Goal: Navigation & Orientation: Find specific page/section

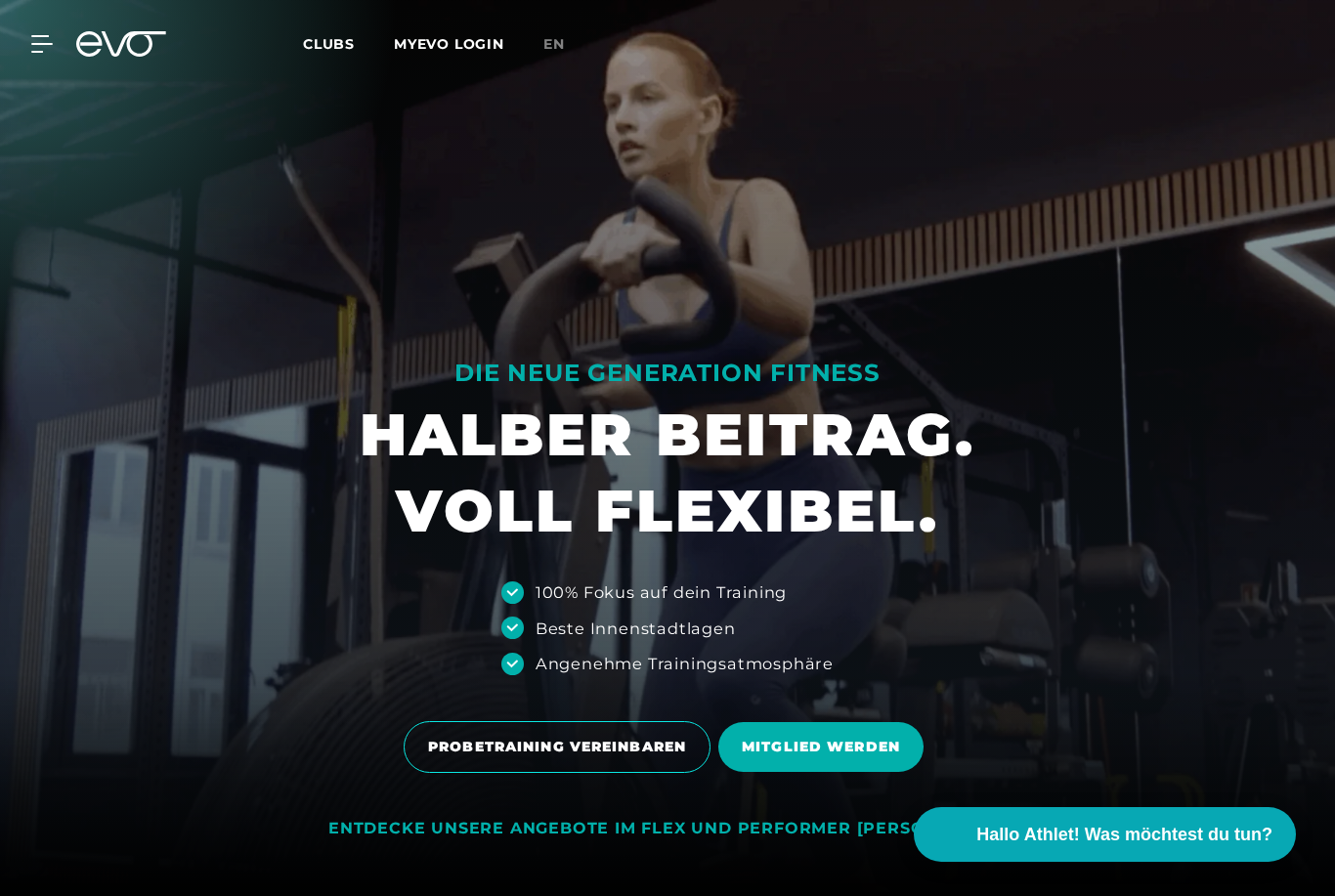
click at [316, 43] on span "Clubs" at bounding box center [328, 44] width 52 height 18
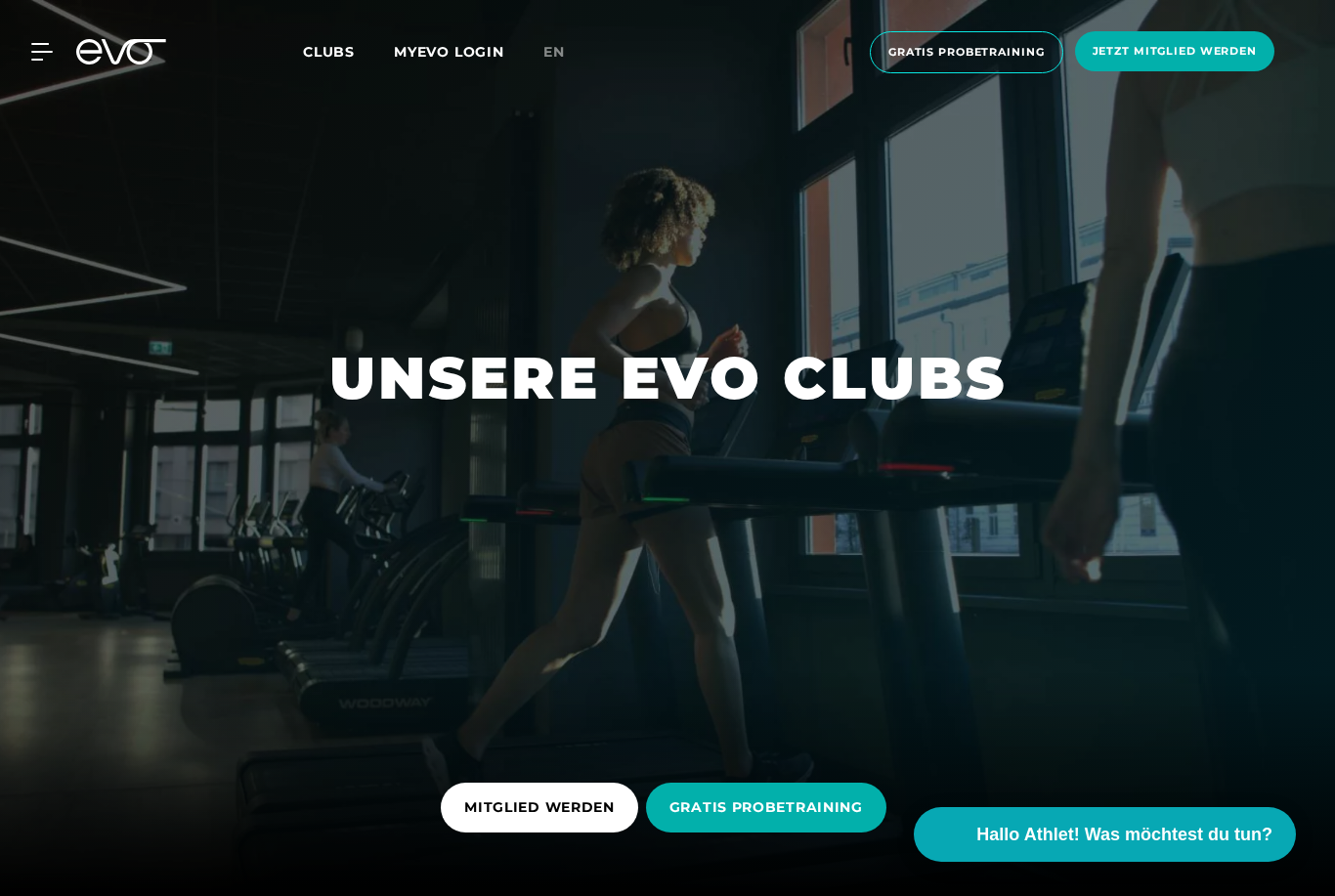
click at [313, 60] on span "Clubs" at bounding box center [328, 52] width 52 height 18
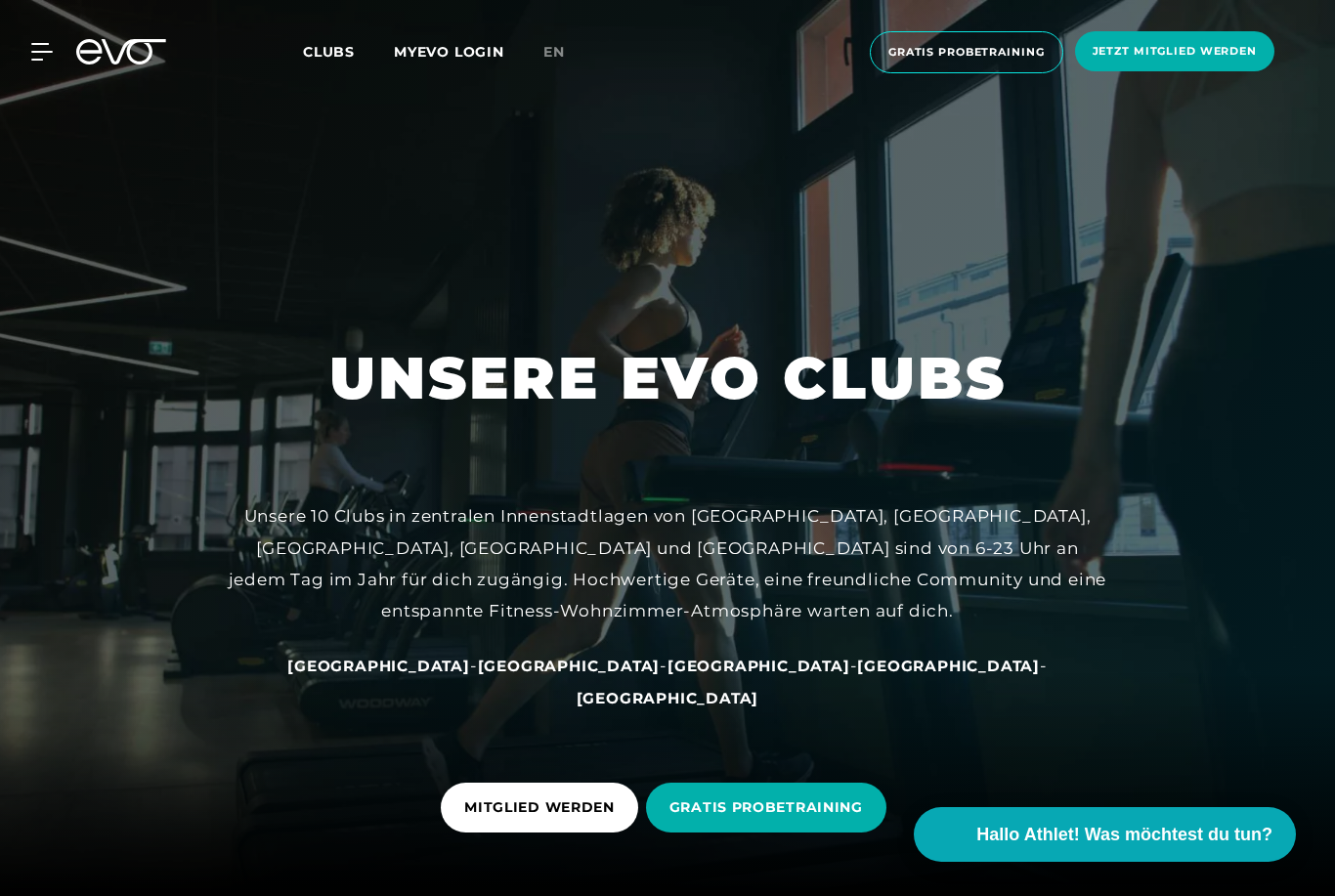
click at [332, 60] on span "Clubs" at bounding box center [328, 52] width 52 height 18
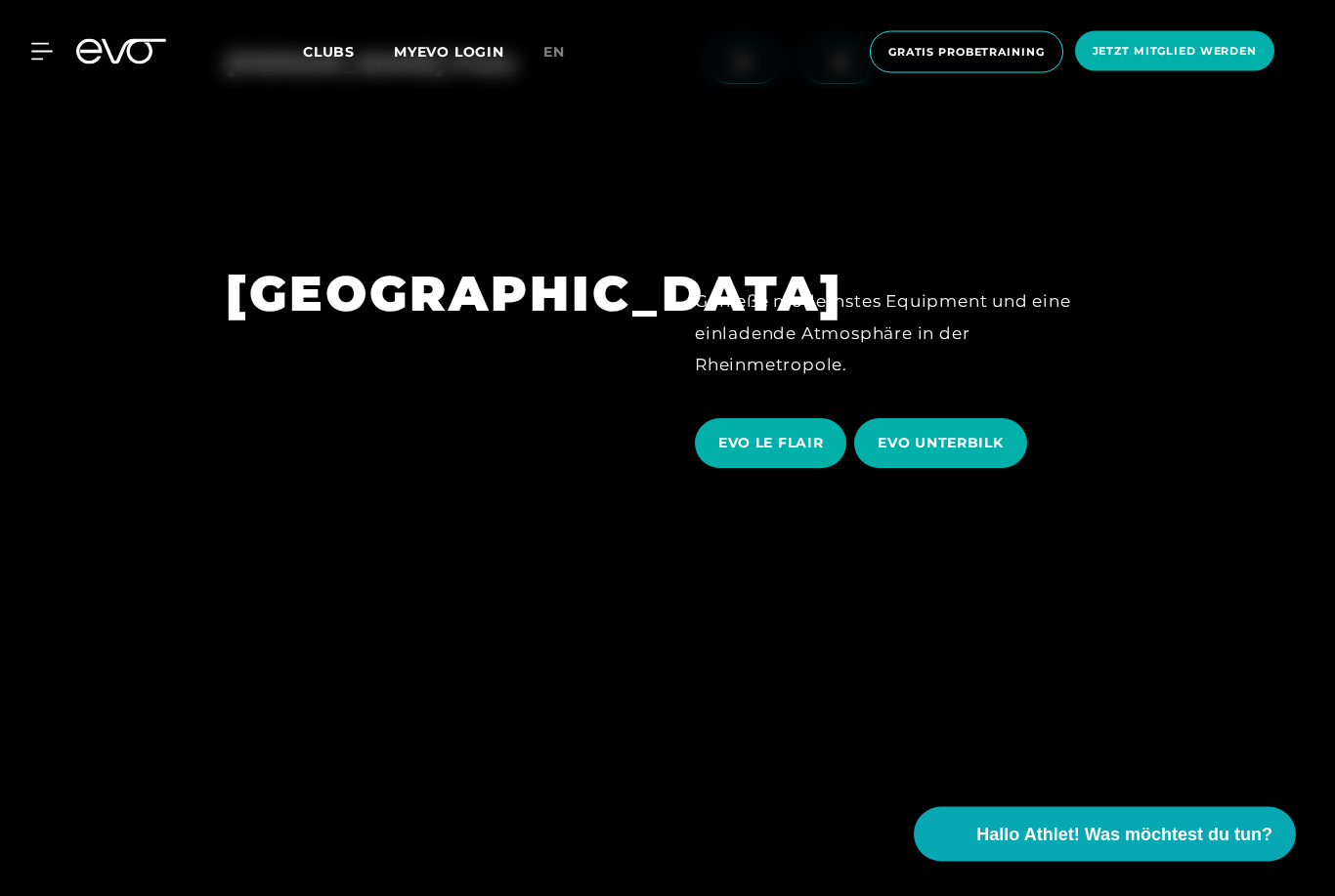
scroll to position [3618, 0]
click at [814, 453] on span "EVO LE FLAIR" at bounding box center [770, 443] width 104 height 21
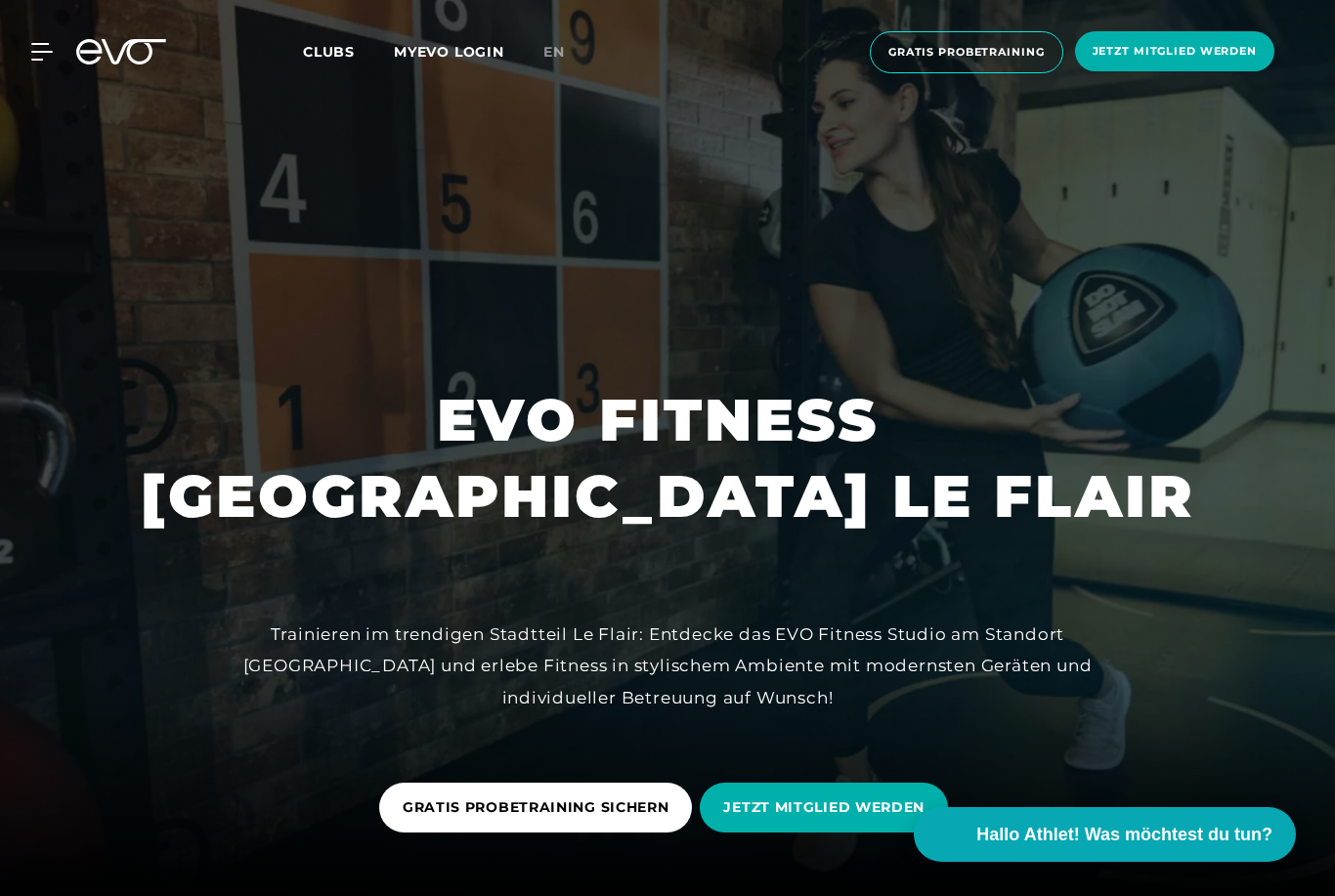
click at [33, 48] on icon at bounding box center [42, 52] width 22 height 18
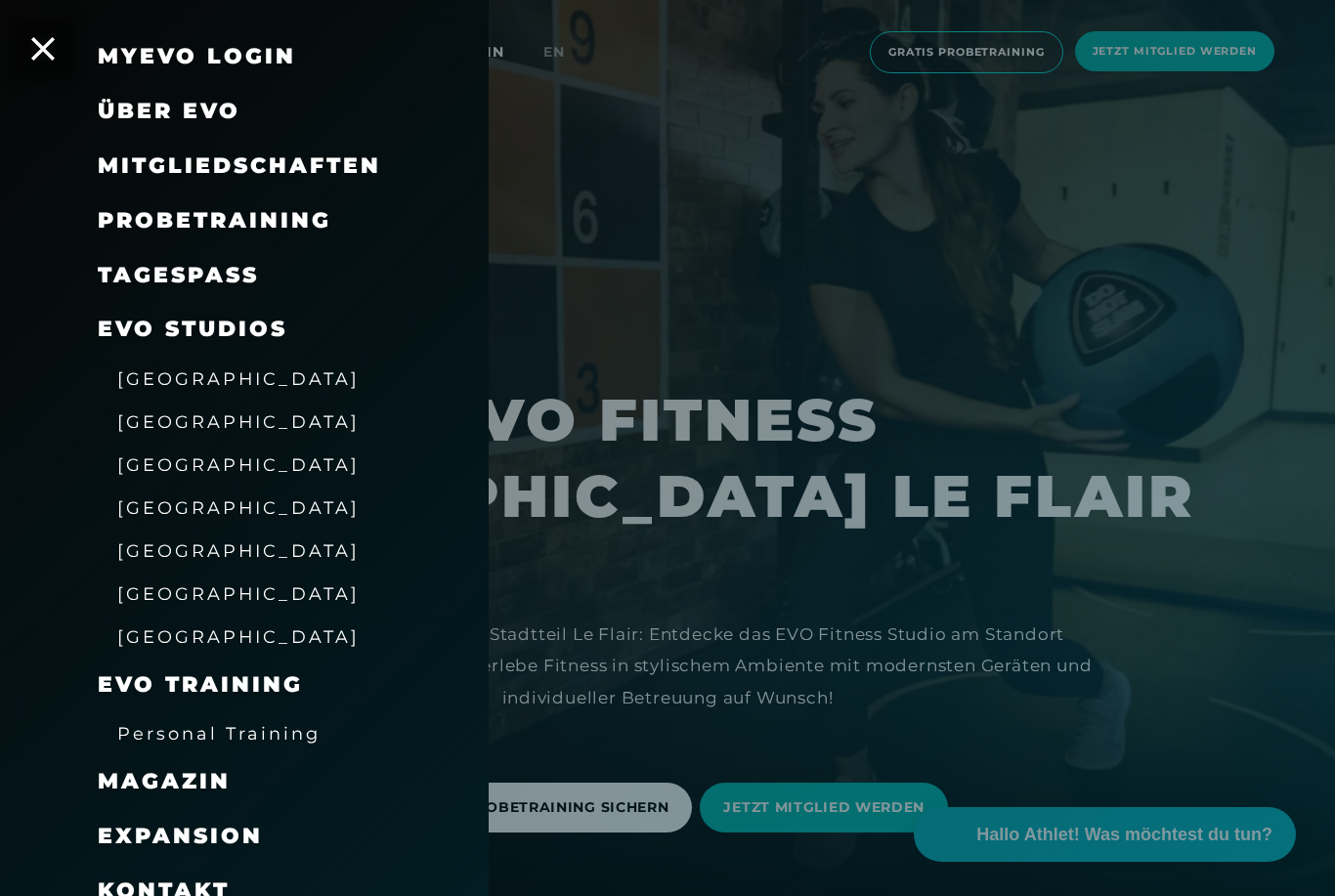
scroll to position [67, 0]
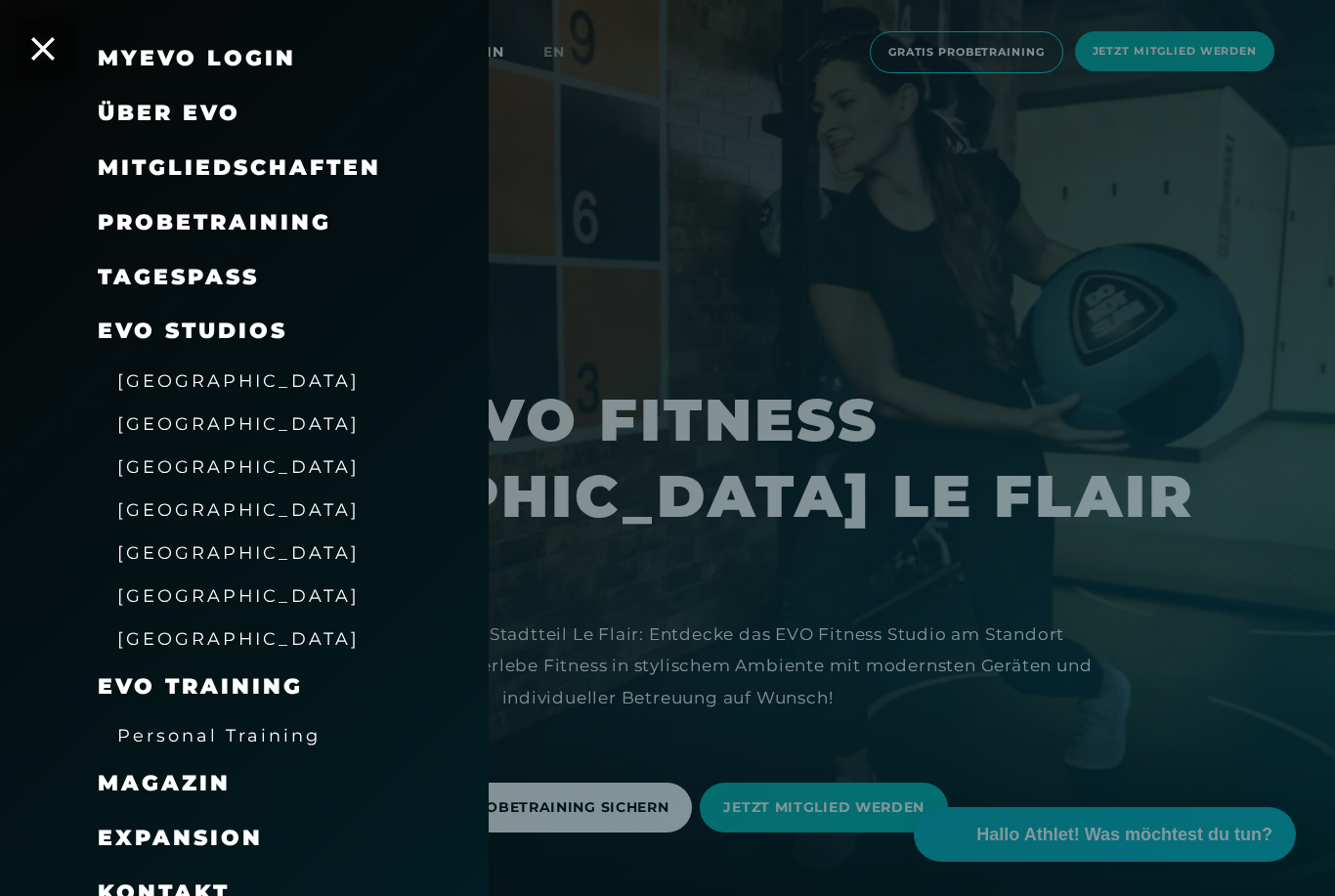
click at [139, 633] on span "[GEOGRAPHIC_DATA]" at bounding box center [238, 638] width 243 height 21
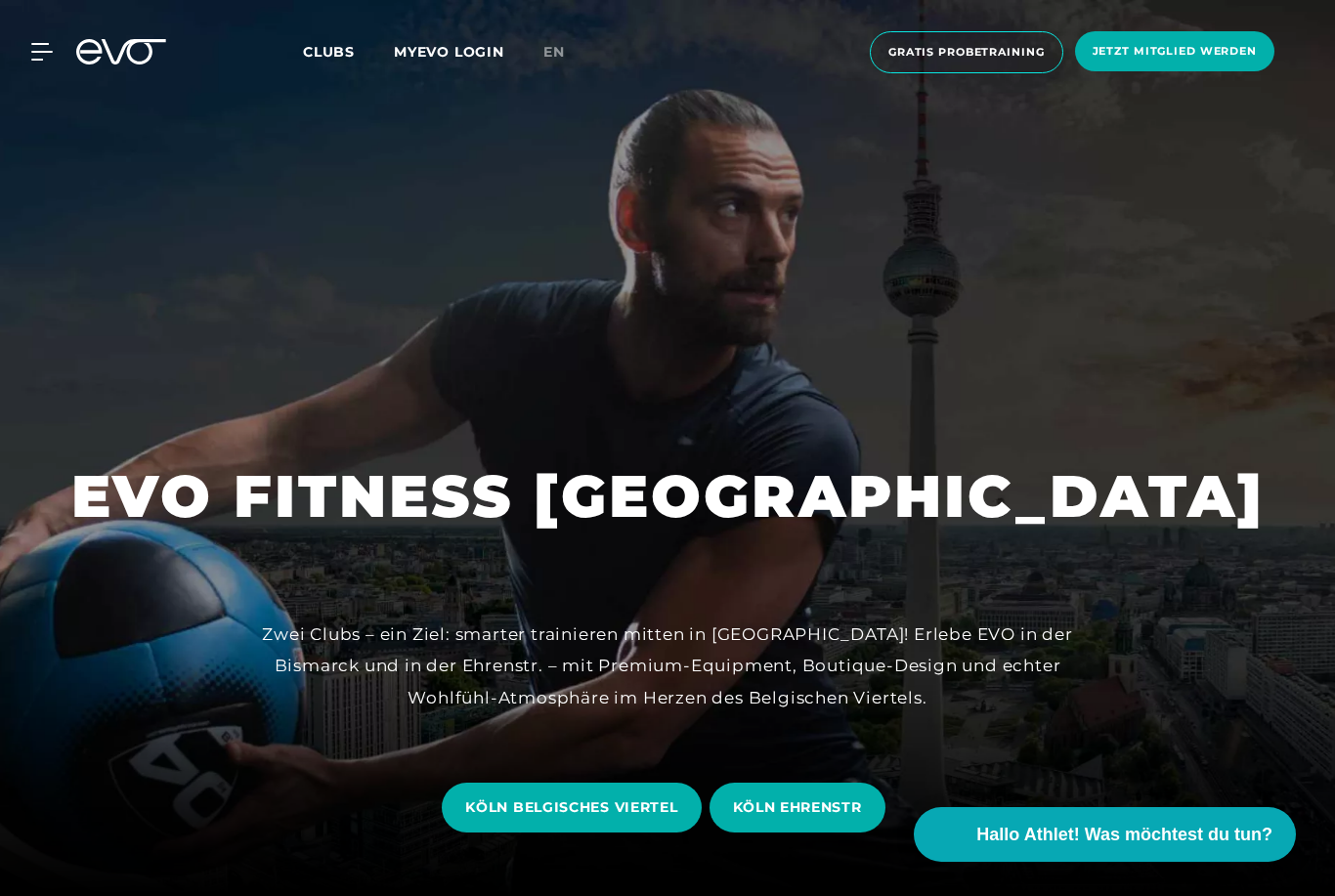
click at [322, 49] on span "Clubs" at bounding box center [328, 52] width 52 height 18
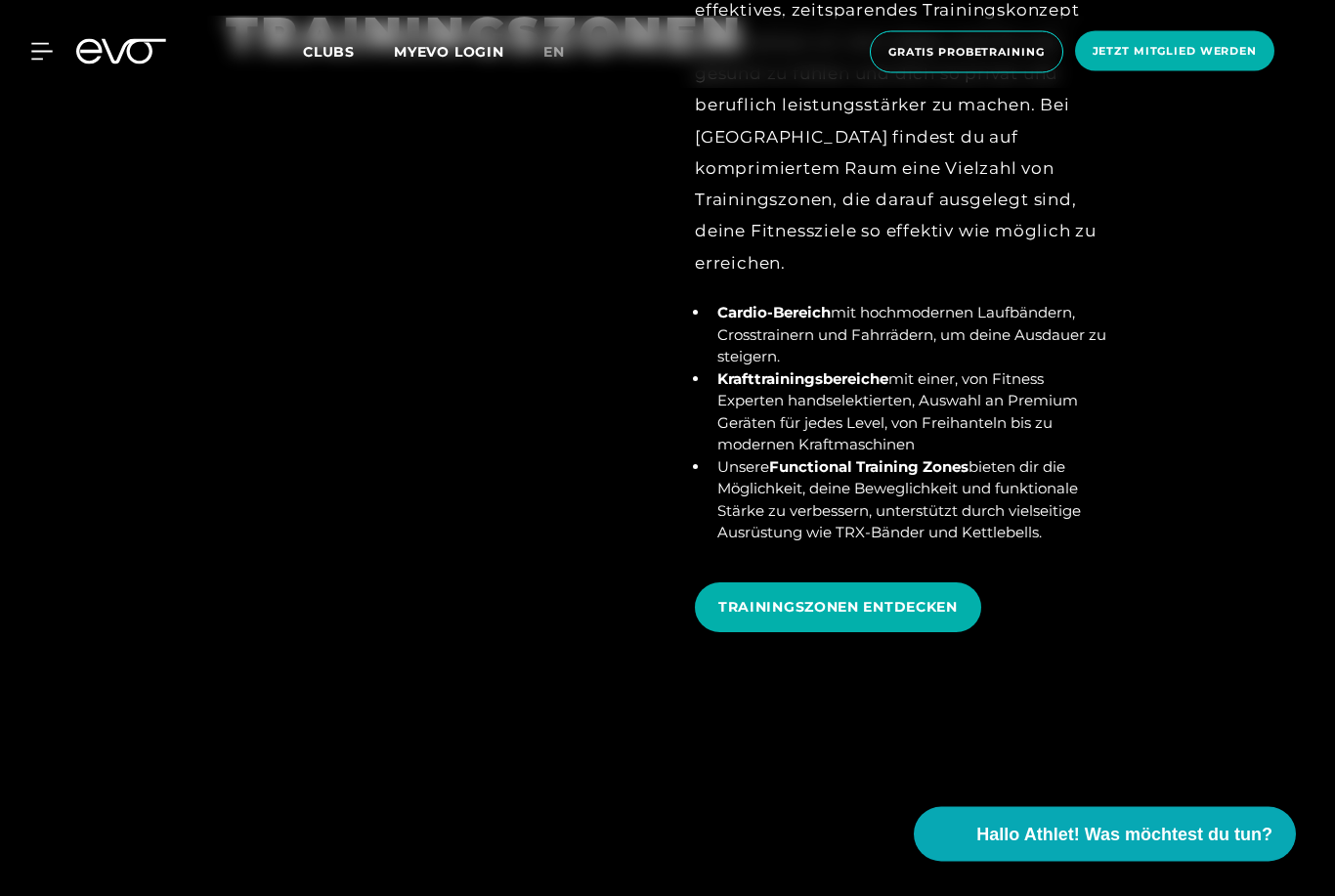
scroll to position [7824, 0]
click at [932, 602] on span "TRAININGSZONEN ENTDECKEN" at bounding box center [838, 607] width 240 height 21
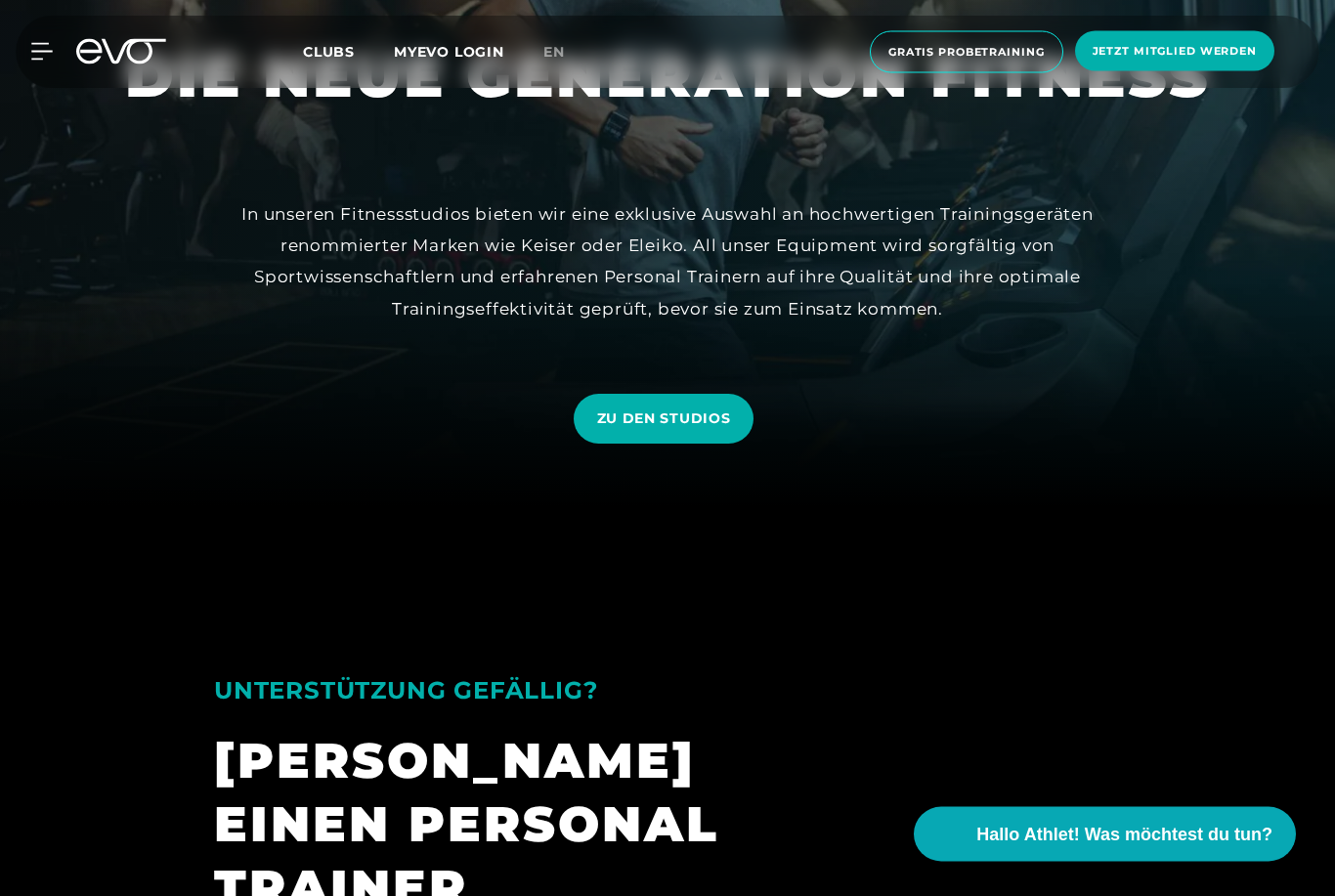
scroll to position [389, 0]
click at [655, 429] on span "ZU DEN STUDIOS" at bounding box center [664, 419] width 134 height 21
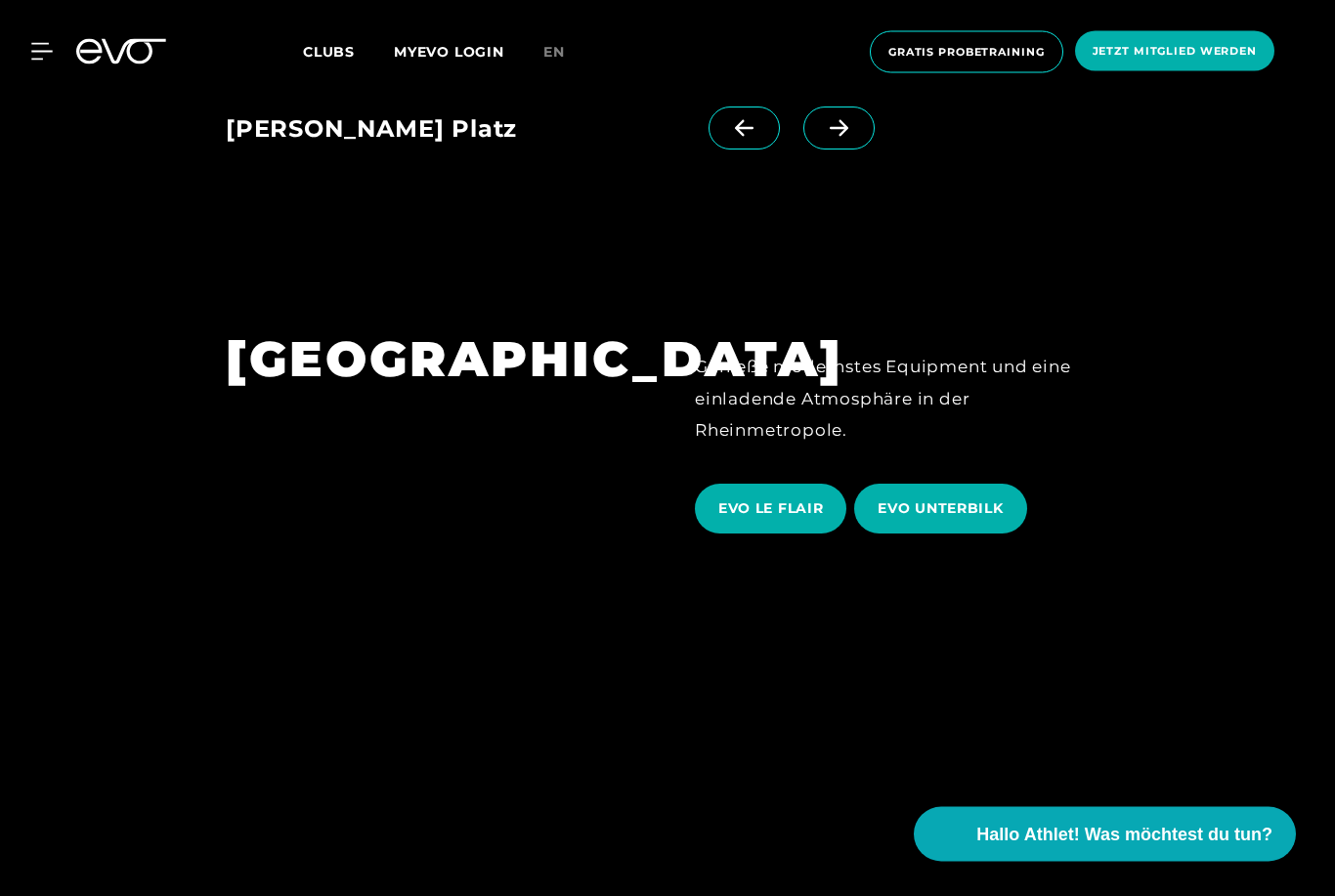
scroll to position [3553, 0]
click at [922, 519] on span "EVO UNTERBILK" at bounding box center [939, 508] width 125 height 21
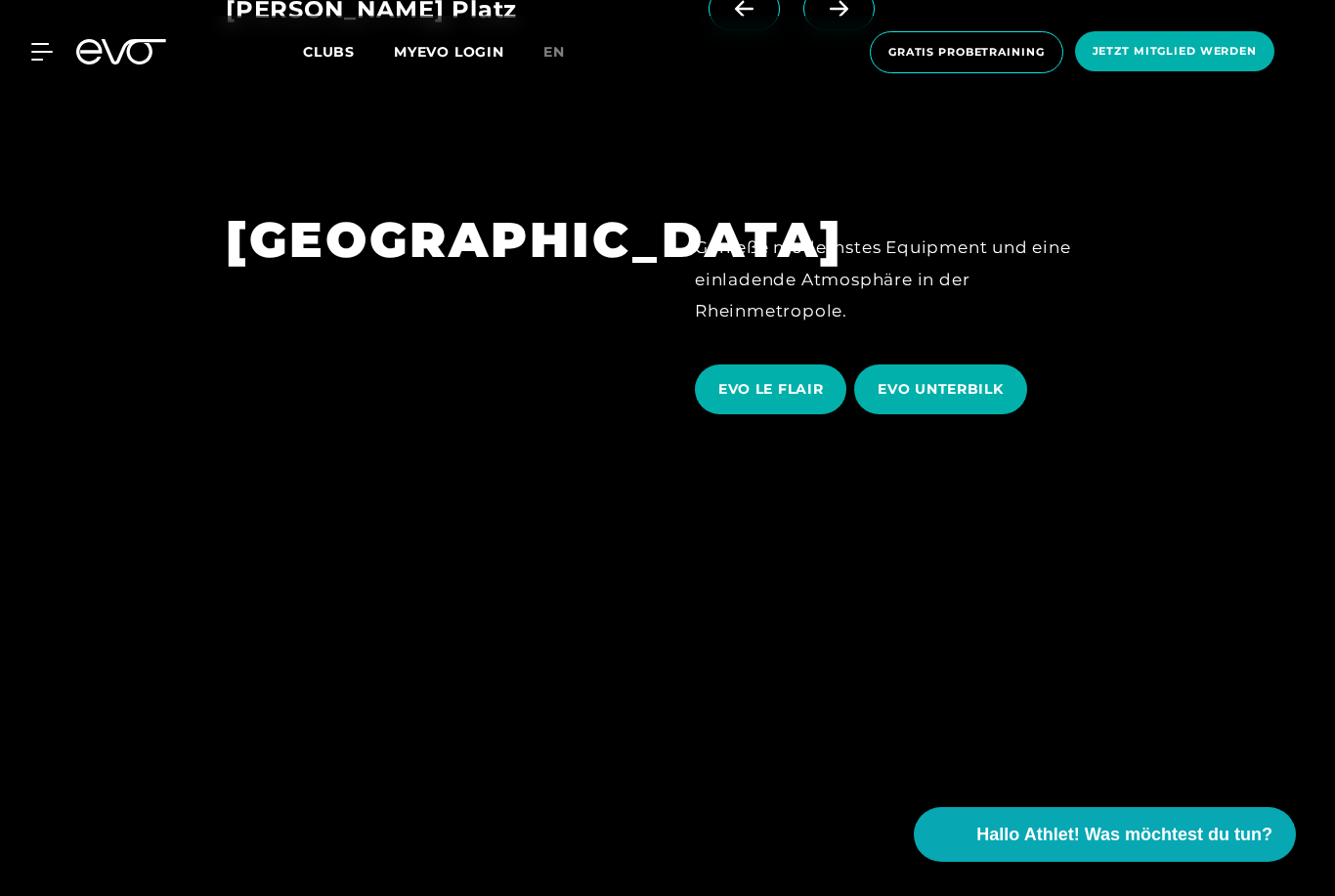
scroll to position [3670, 0]
click at [747, 416] on span "EVO LE FLAIR" at bounding box center [770, 390] width 151 height 50
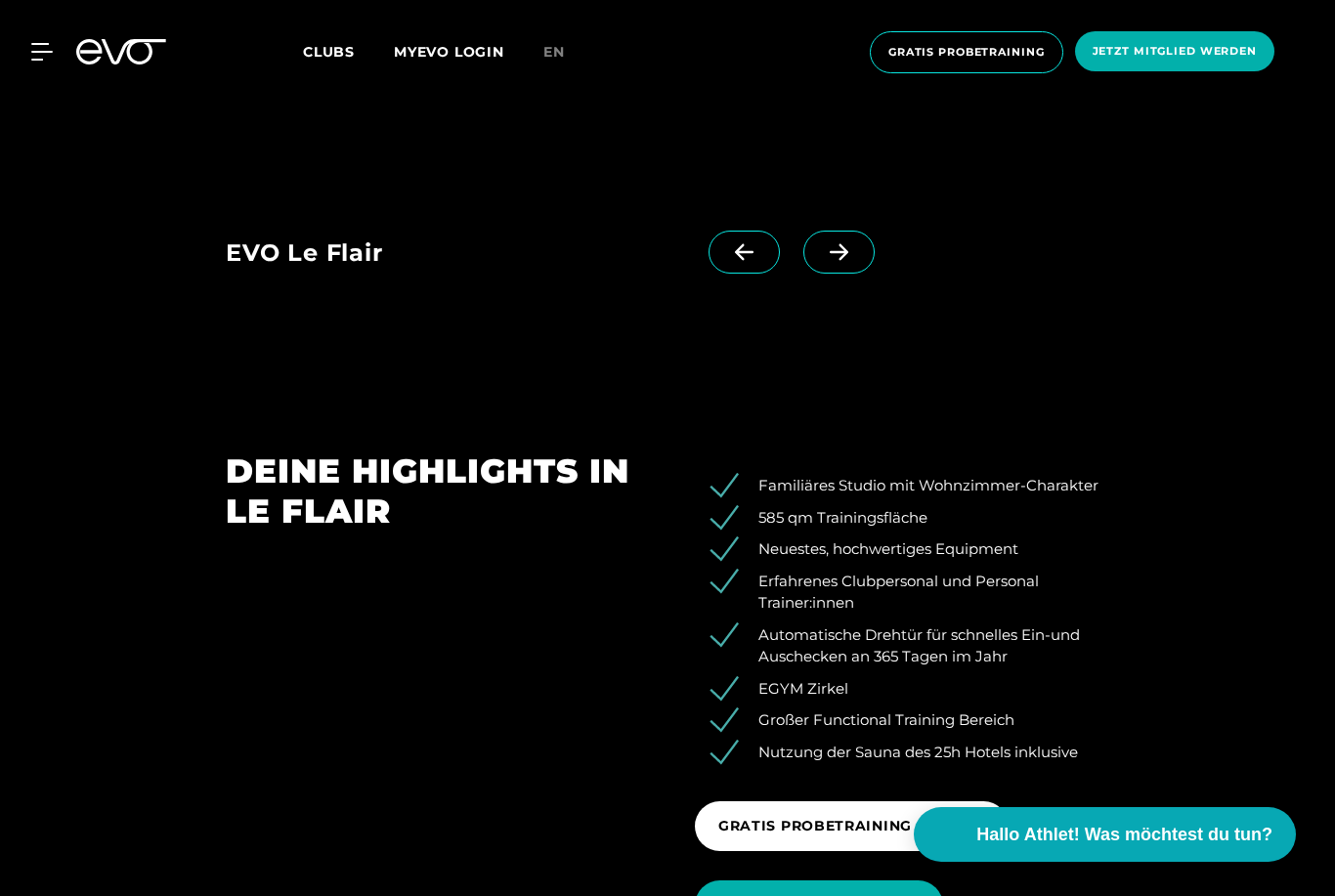
scroll to position [2298, 0]
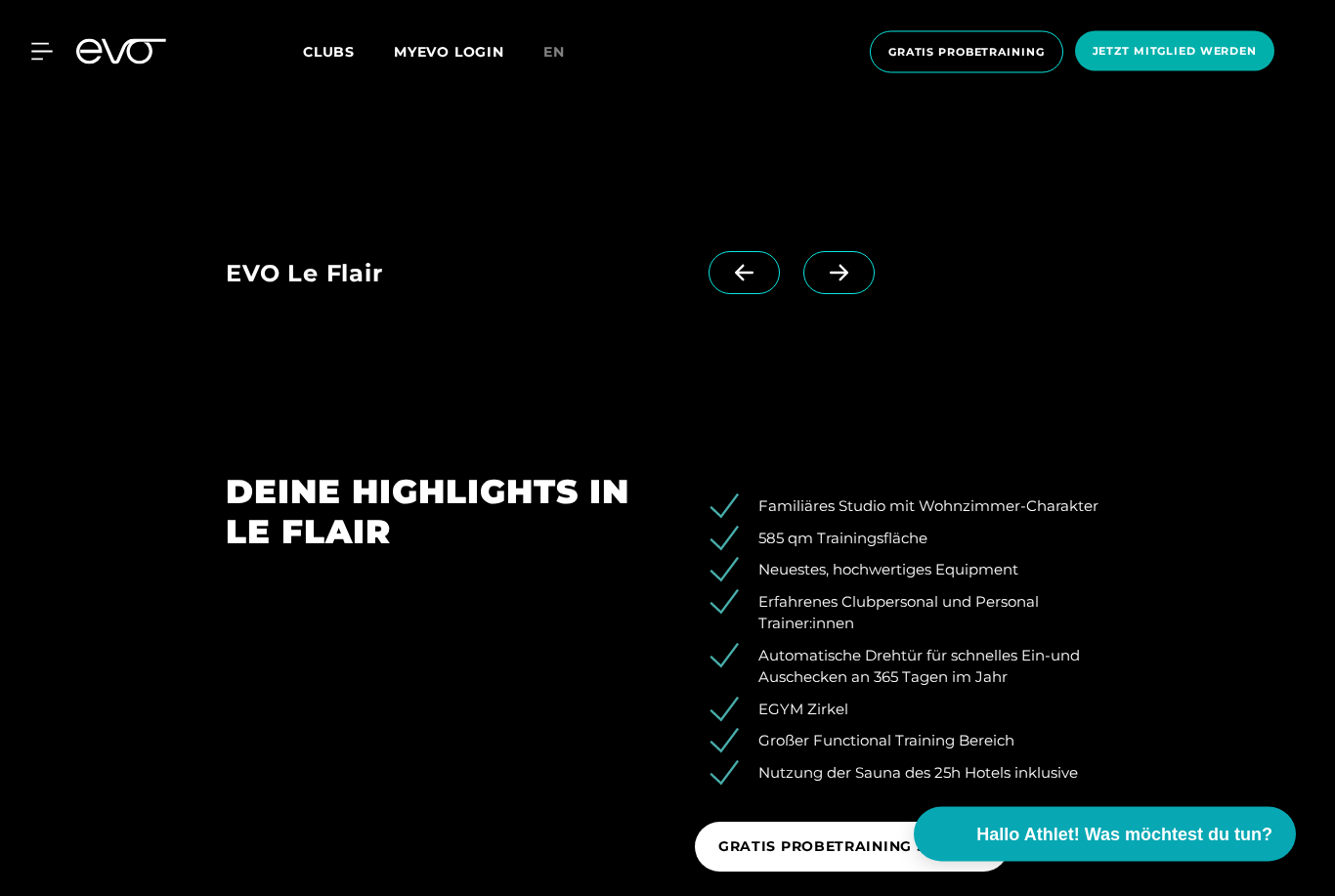
click at [853, 282] on icon at bounding box center [838, 274] width 34 height 18
click at [849, 281] on icon at bounding box center [838, 273] width 34 height 18
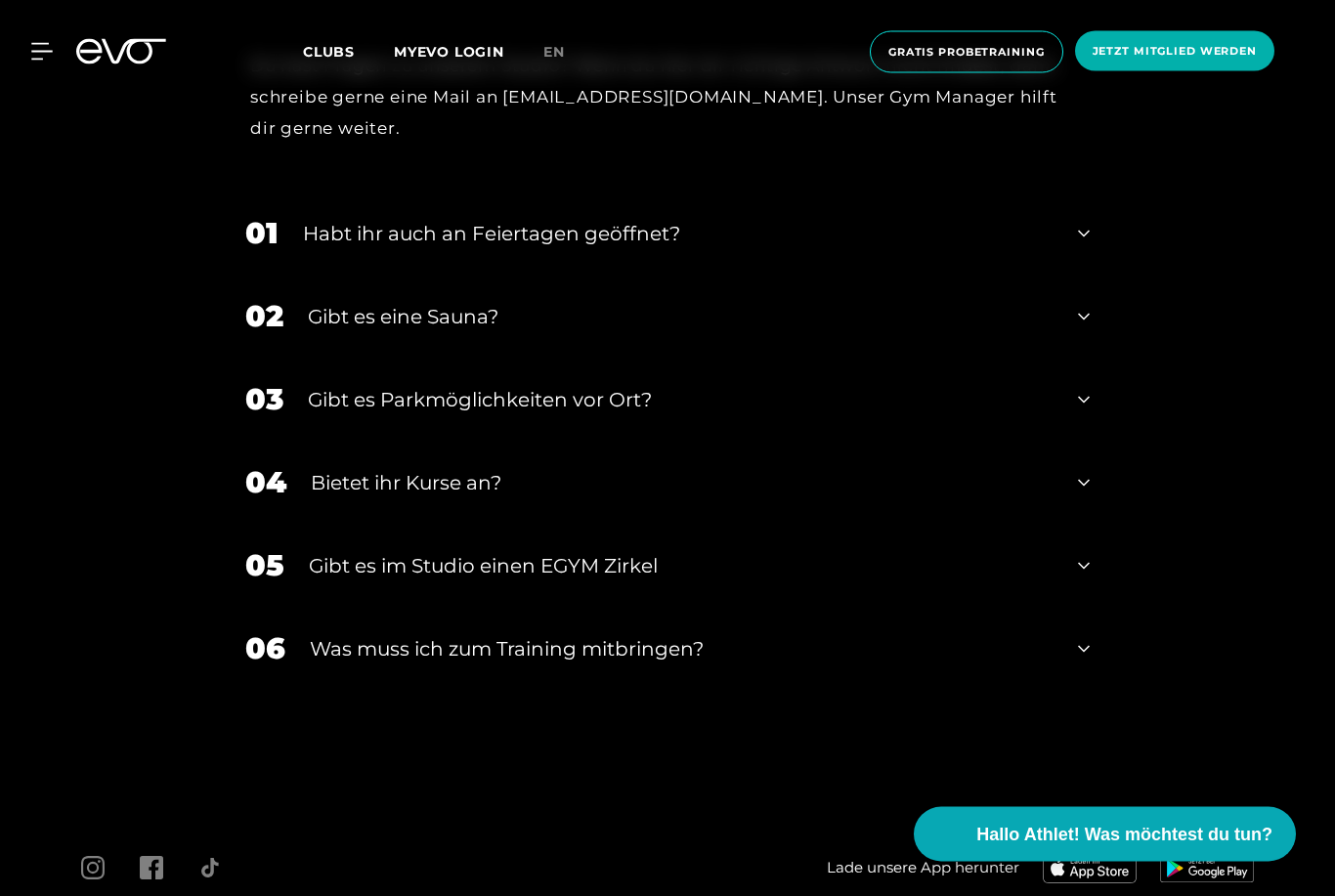
scroll to position [6695, 0]
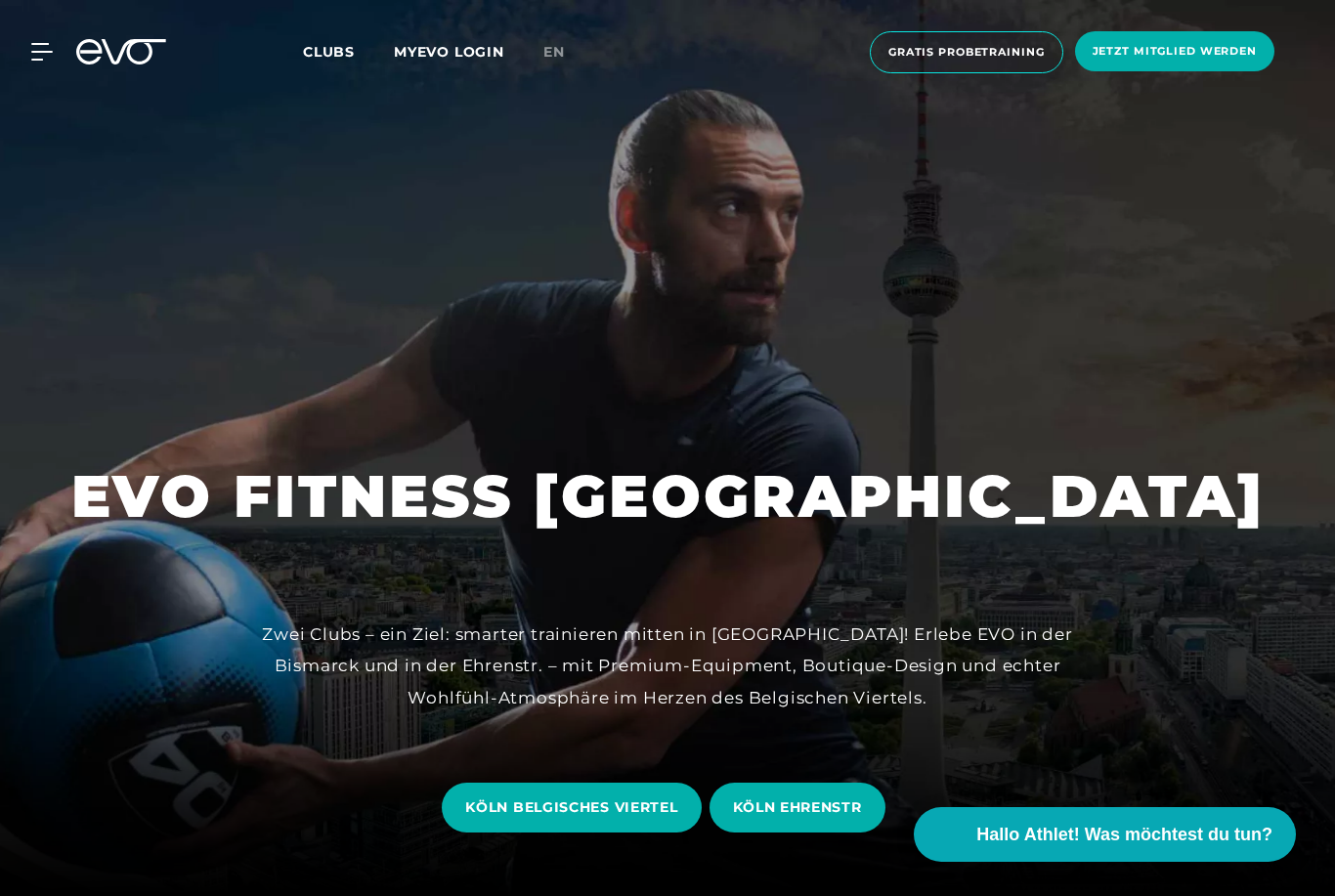
click at [318, 49] on span "Clubs" at bounding box center [328, 52] width 52 height 18
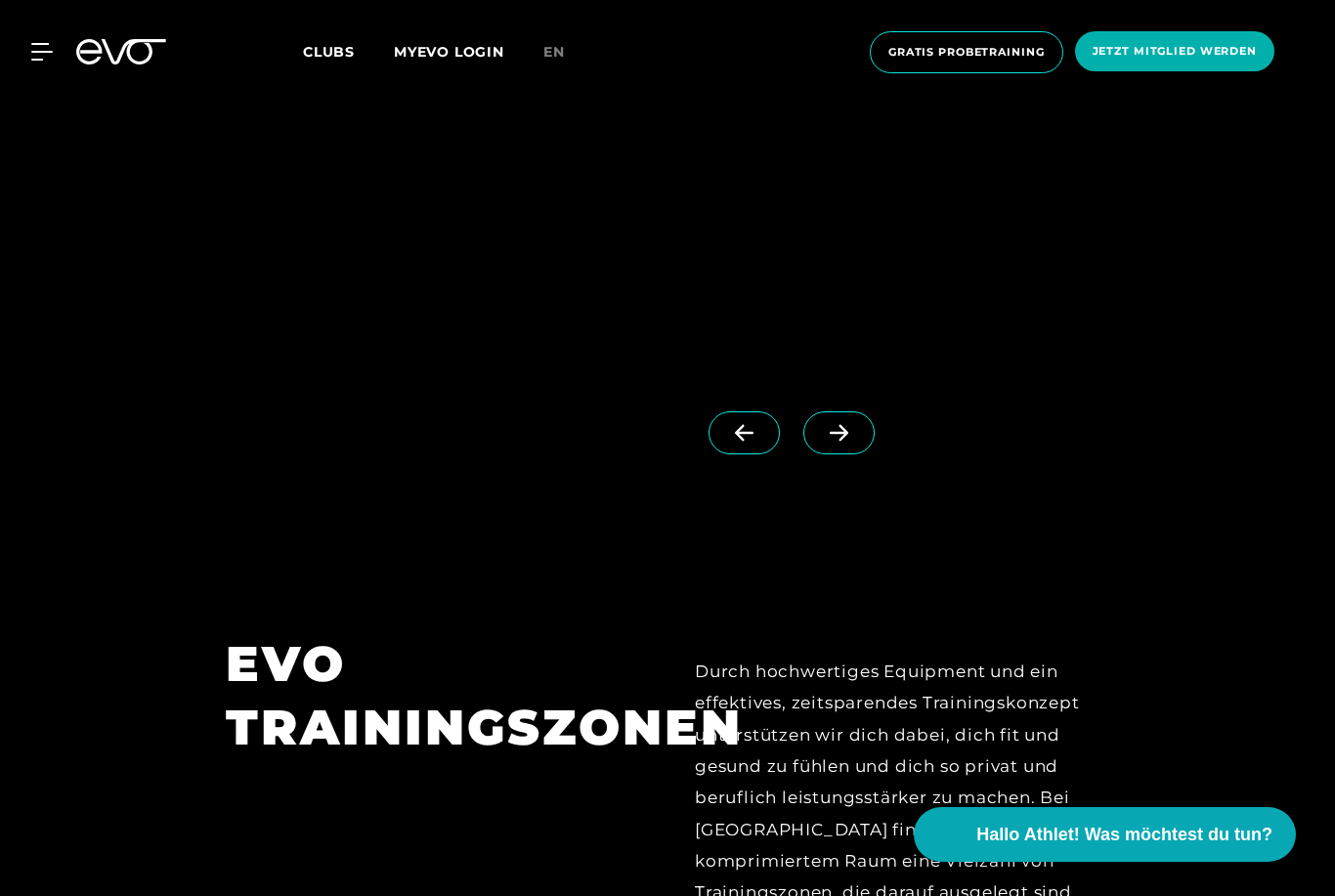
scroll to position [7131, 0]
